Goal: Task Accomplishment & Management: Complete application form

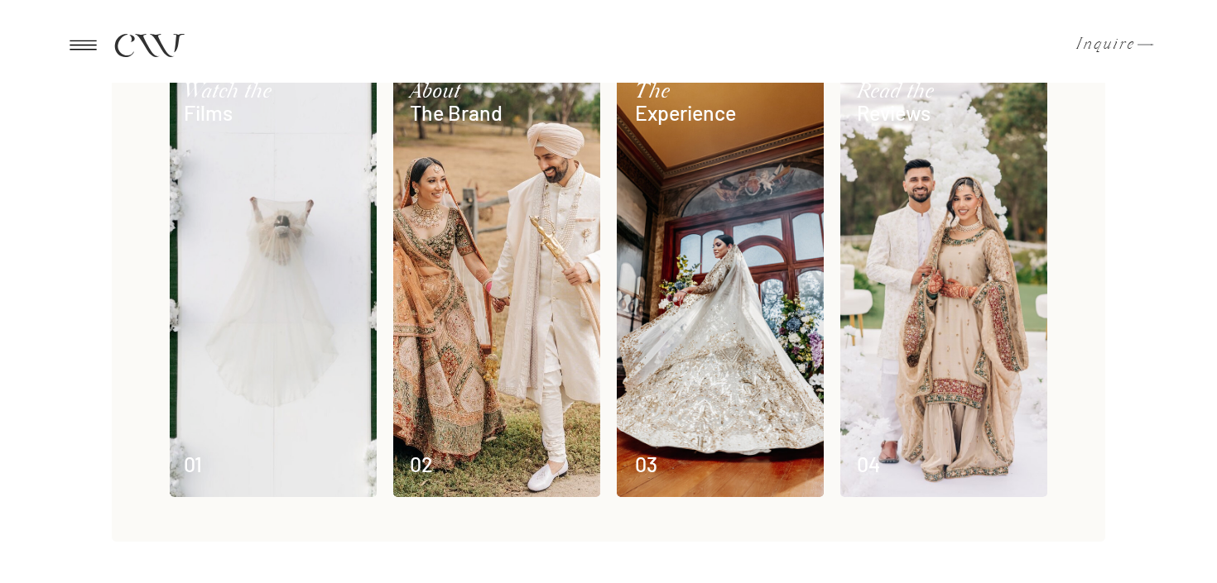
scroll to position [997, 0]
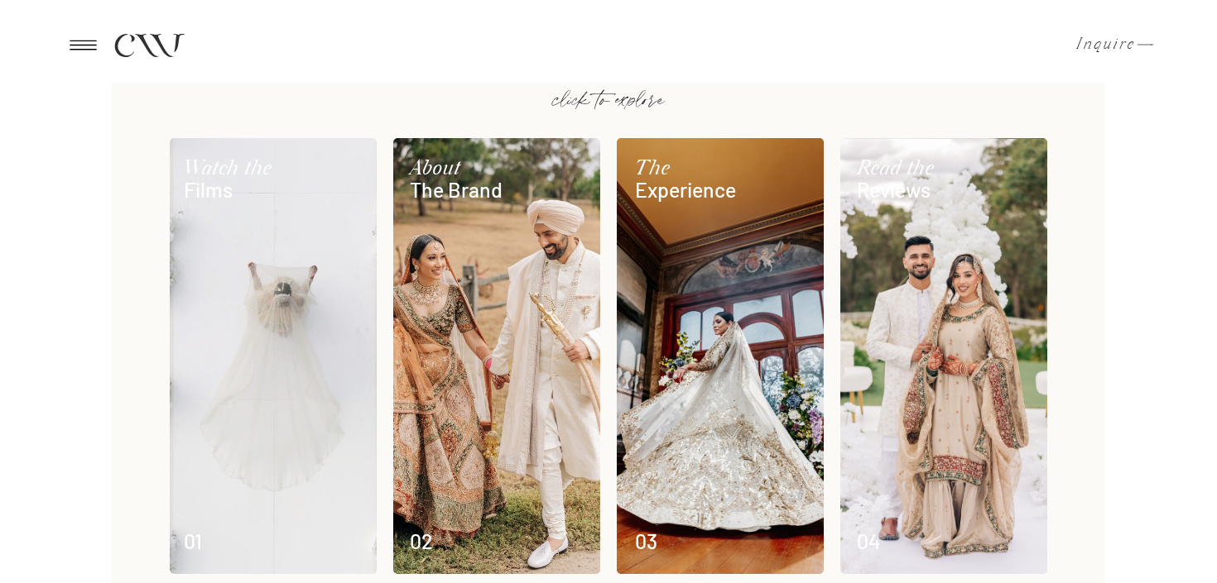
click at [265, 412] on div at bounding box center [273, 356] width 207 height 436
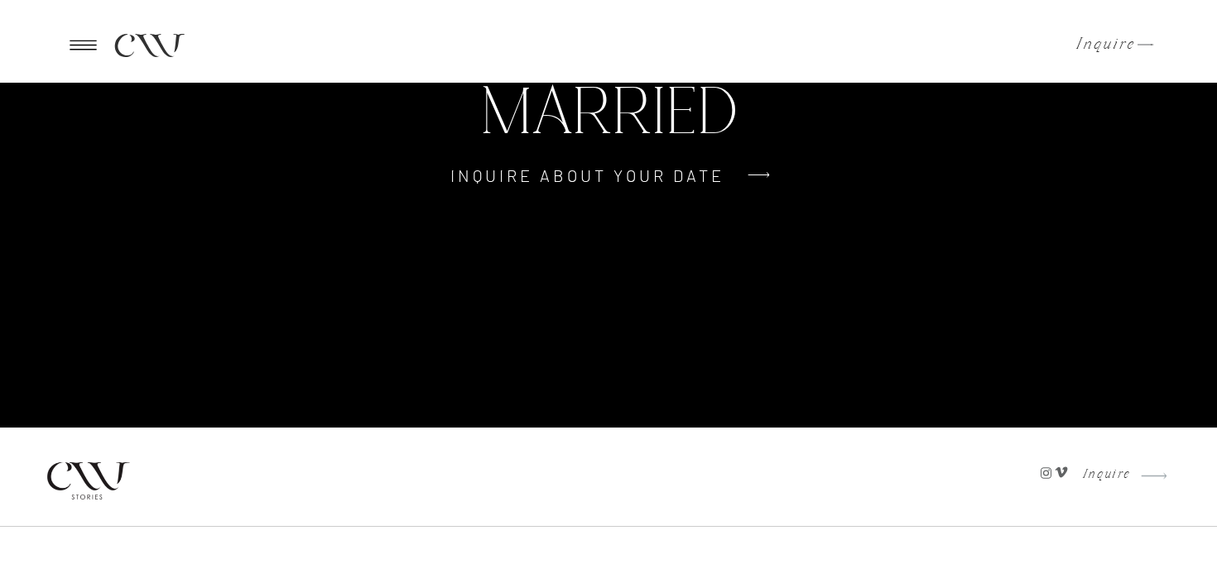
scroll to position [4077, 0]
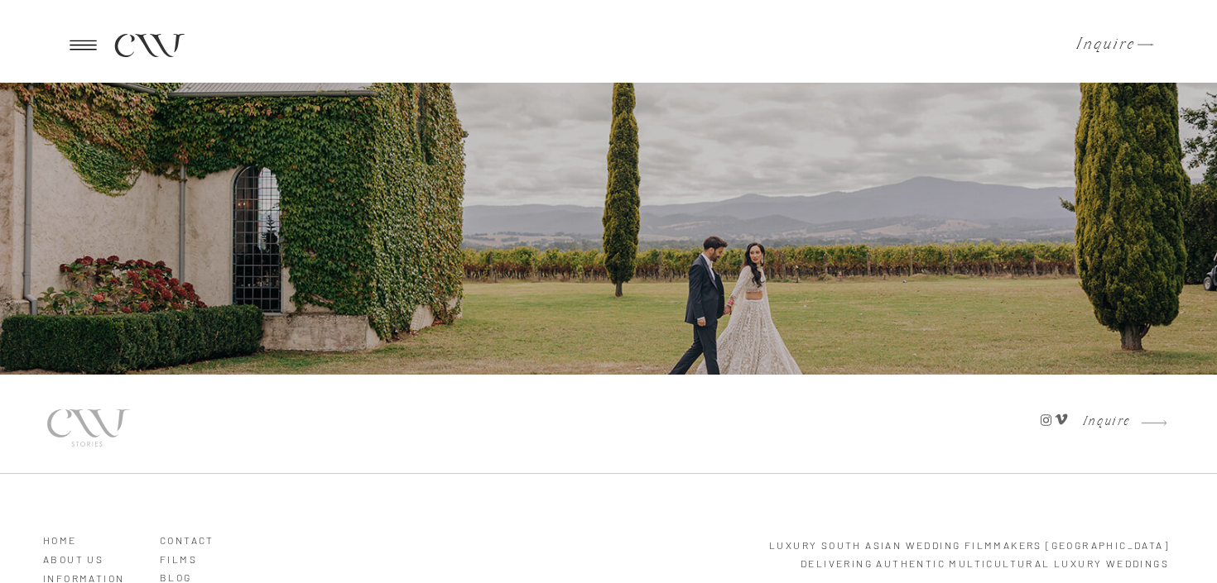
scroll to position [4819, 0]
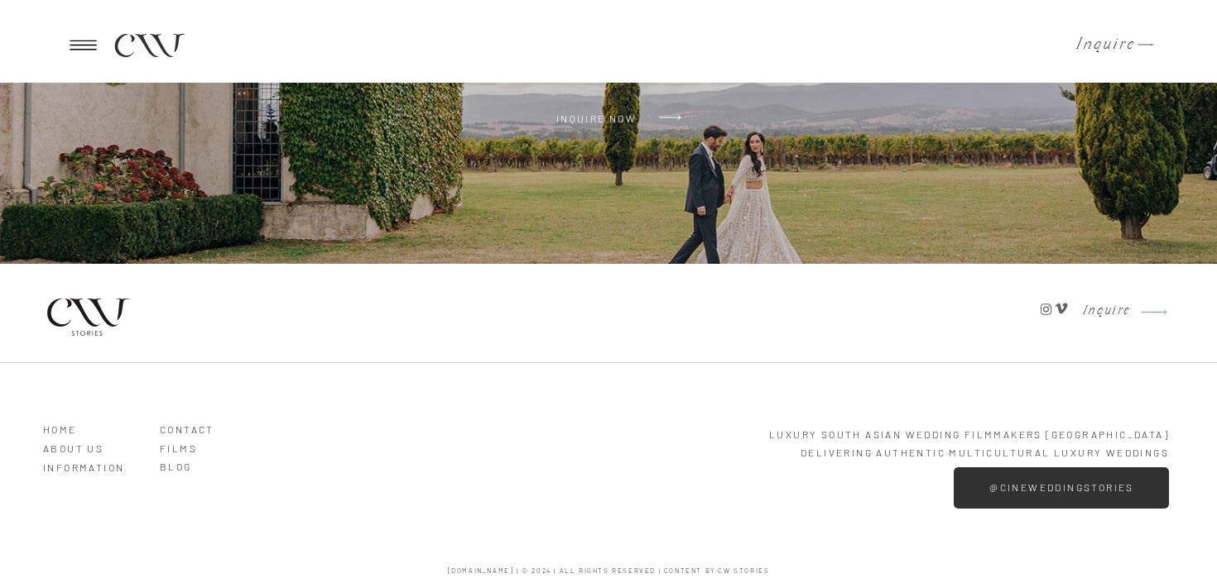
click at [1125, 45] on p "Inquire" at bounding box center [1100, 44] width 49 height 17
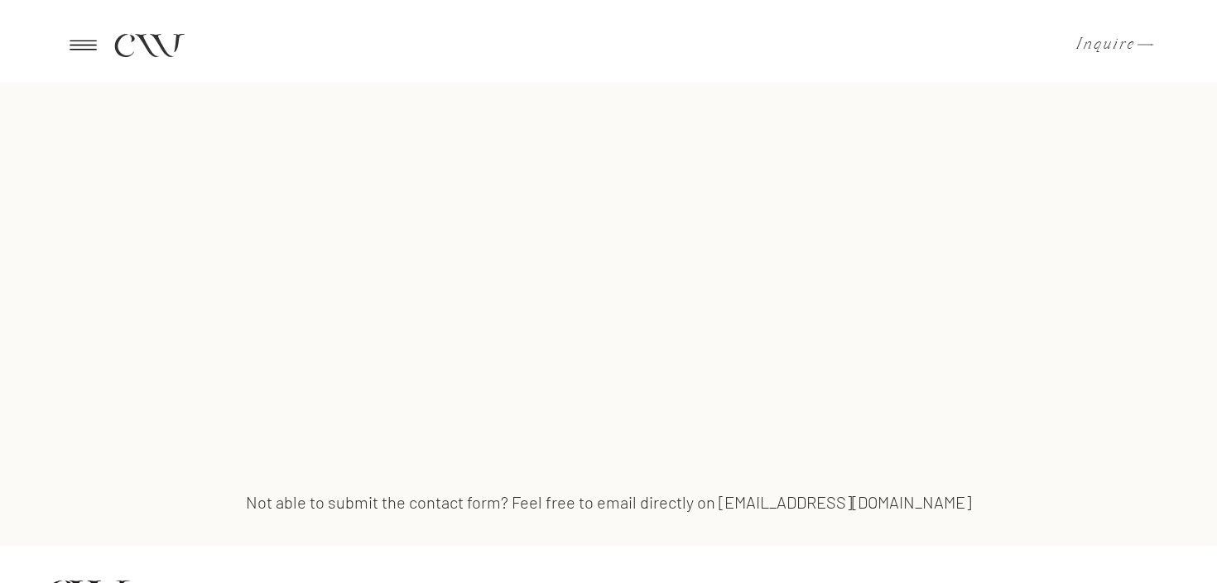
scroll to position [1234, 0]
